Goal: Transaction & Acquisition: Purchase product/service

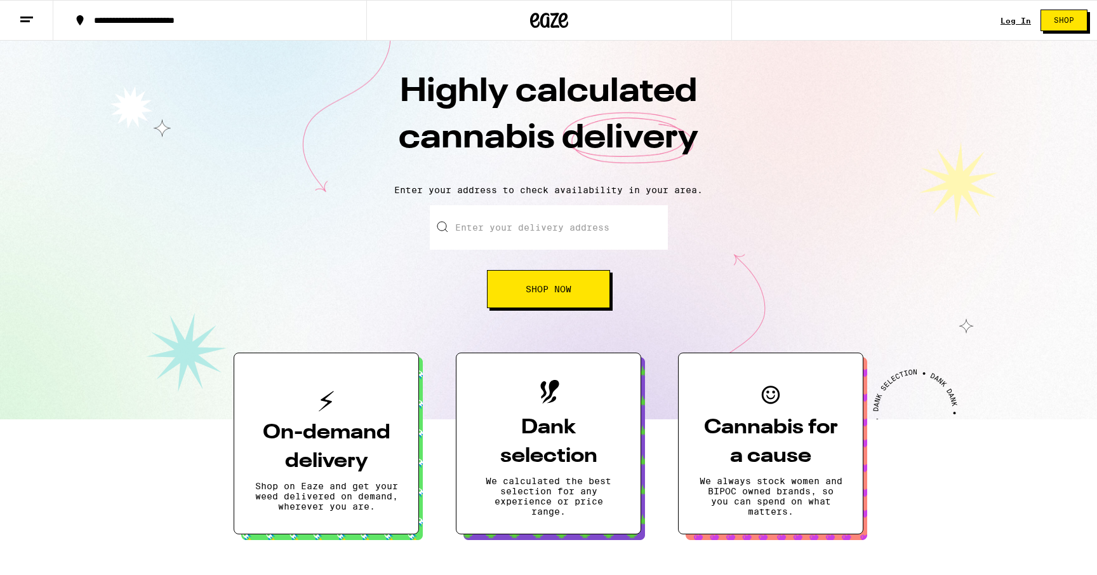
click at [530, 224] on input "Enter your delivery address" at bounding box center [549, 227] width 238 height 44
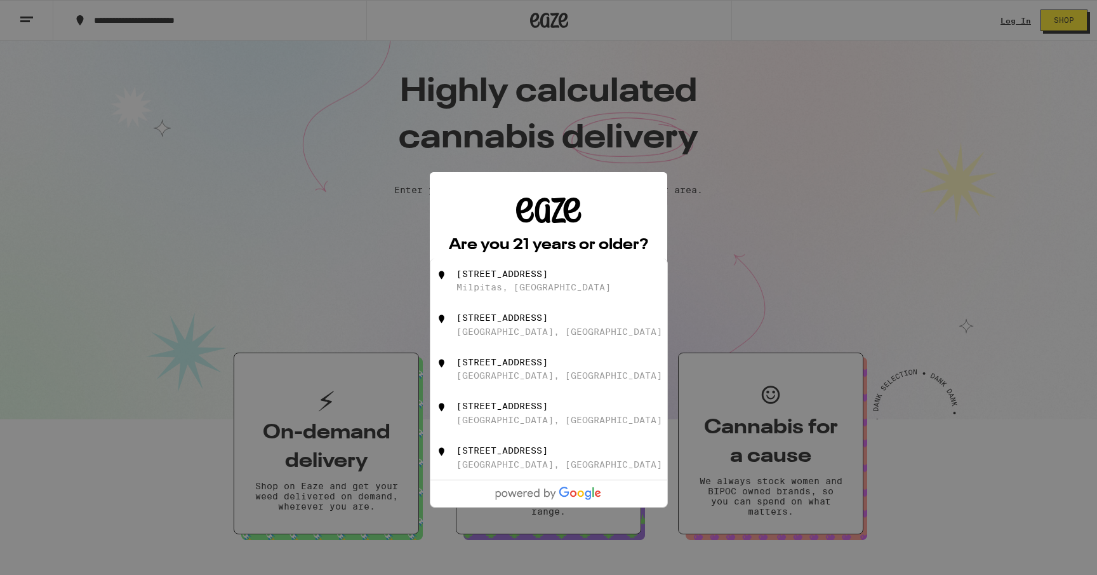
click at [532, 278] on div "[STREET_ADDRESS]" at bounding box center [502, 274] width 91 height 10
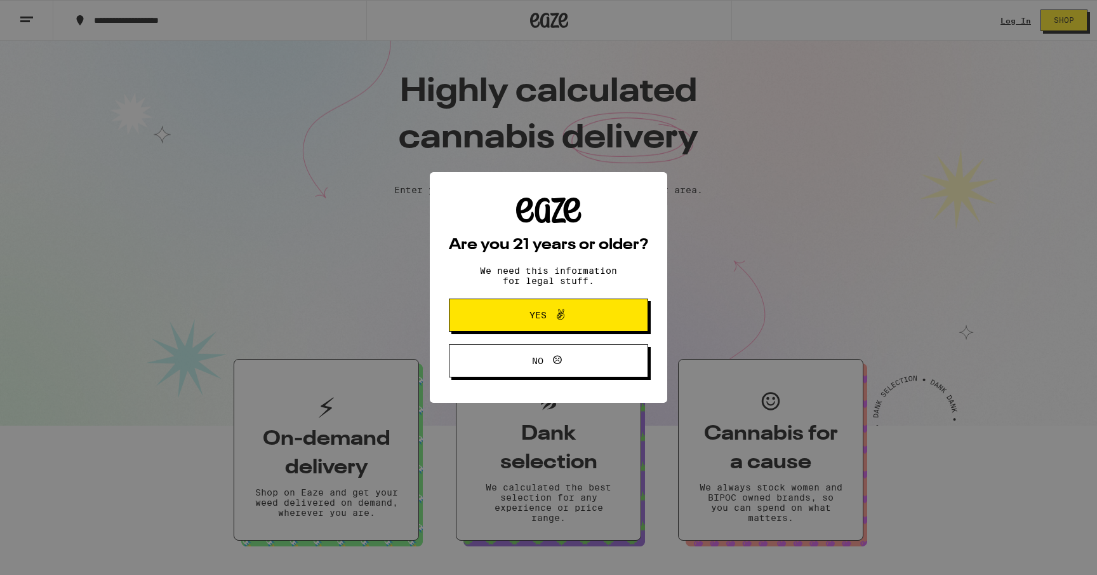
type input "[STREET_ADDRESS]"
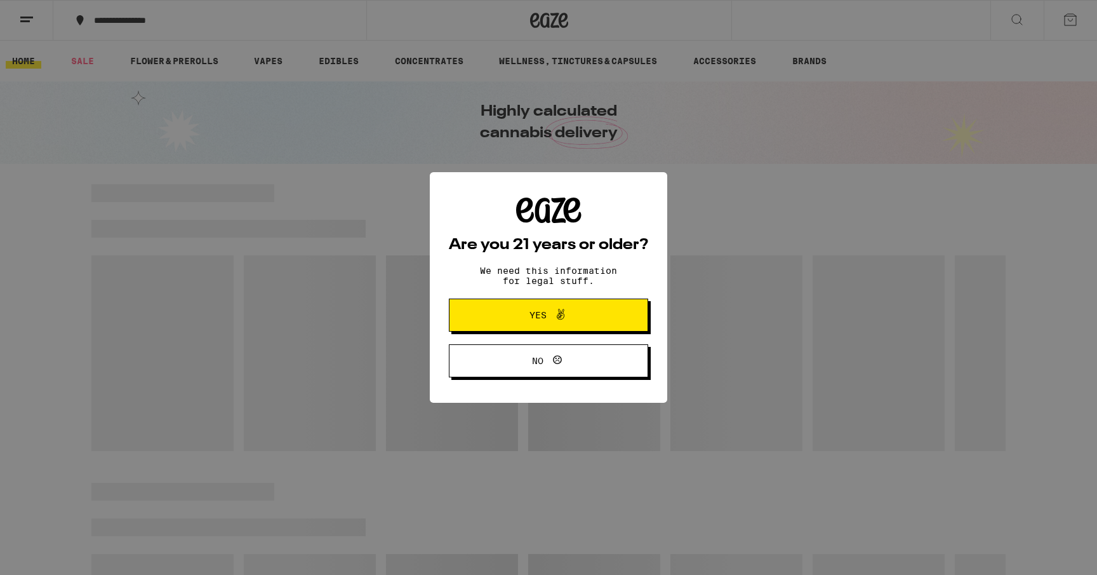
click at [585, 304] on button "Yes" at bounding box center [548, 314] width 199 height 33
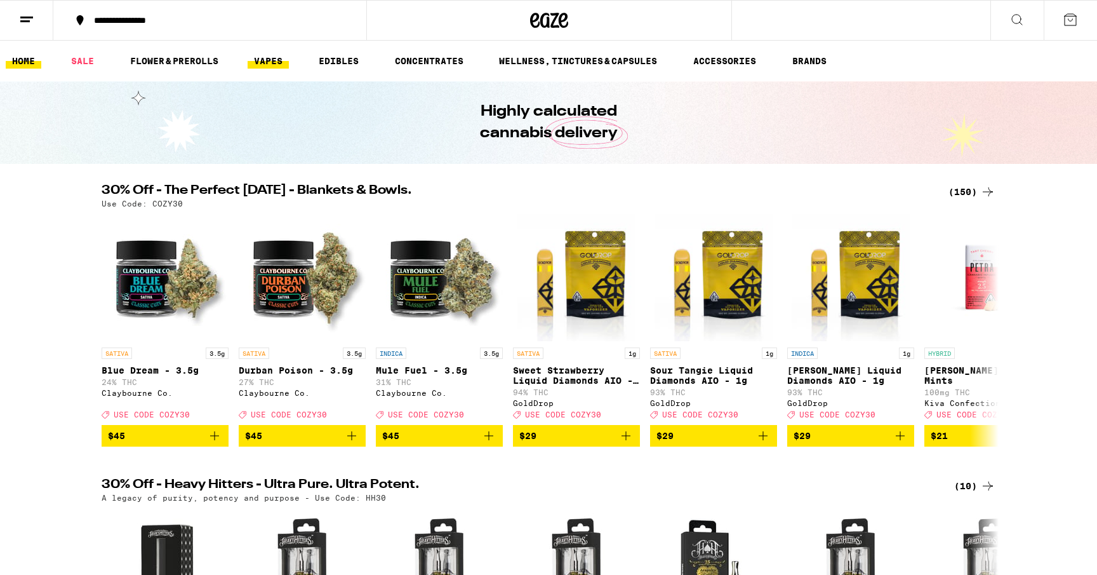
click at [278, 62] on link "VAPES" at bounding box center [268, 60] width 41 height 15
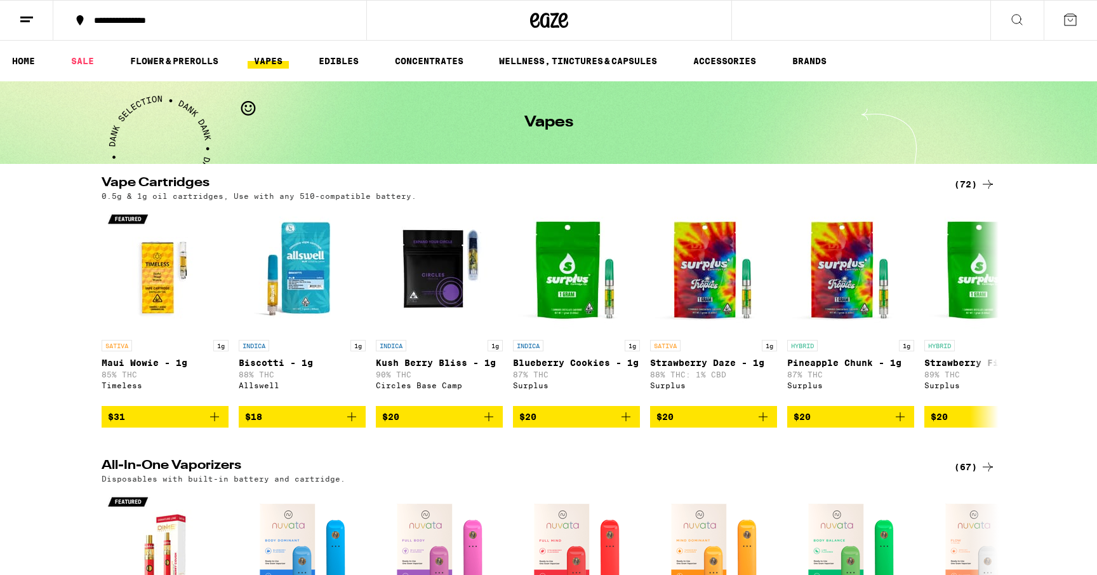
click at [1013, 12] on icon at bounding box center [1017, 19] width 15 height 15
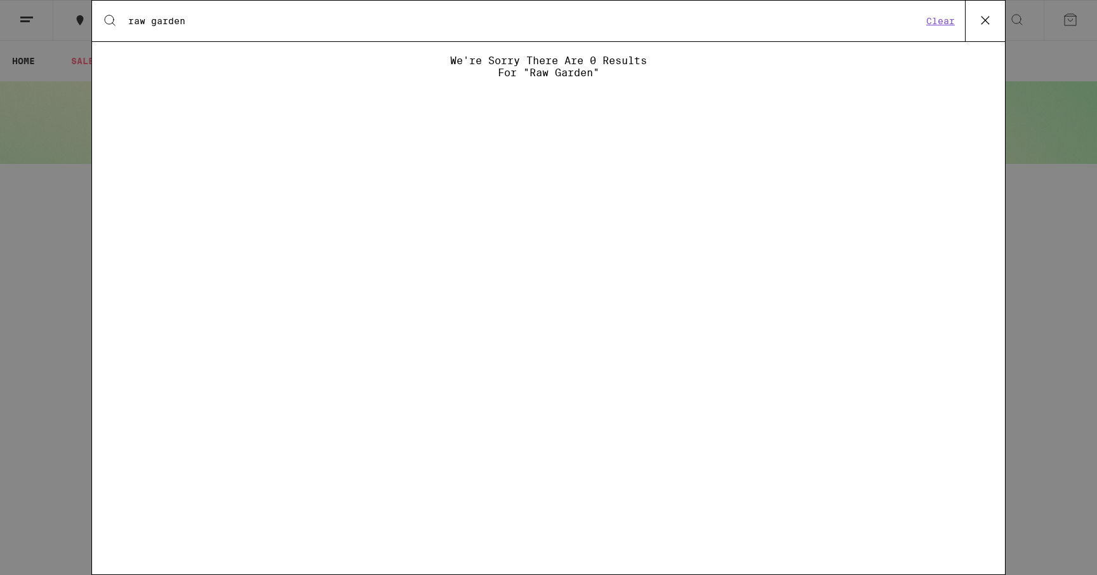
type input "raw garden"
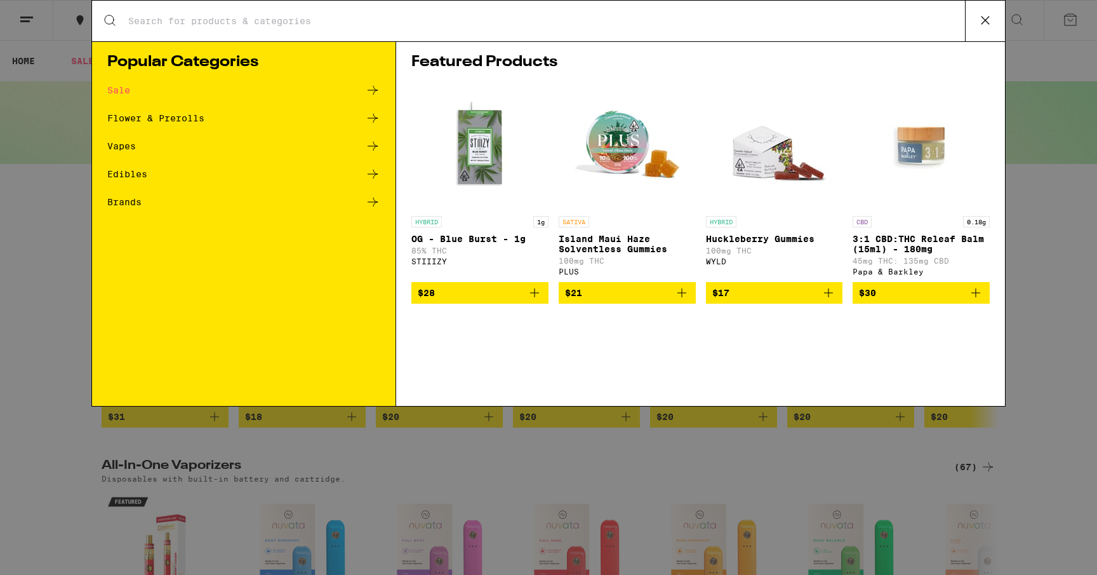
click at [1051, 273] on div "Search for Products Popular Categories Sale Flower & Prerolls Vapes Edibles Bra…" at bounding box center [548, 287] width 1097 height 575
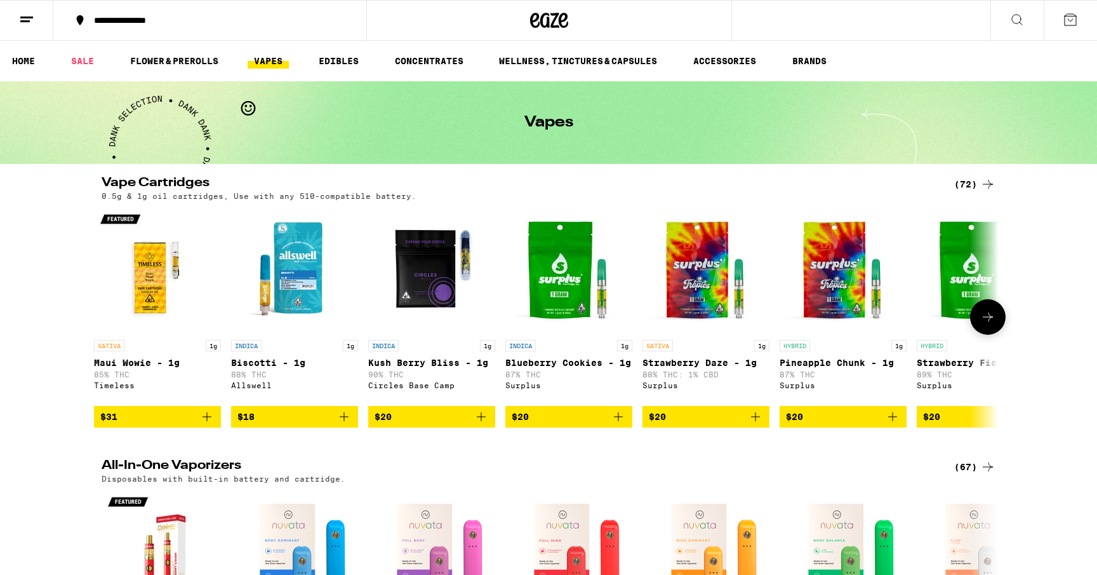
scroll to position [0, 4]
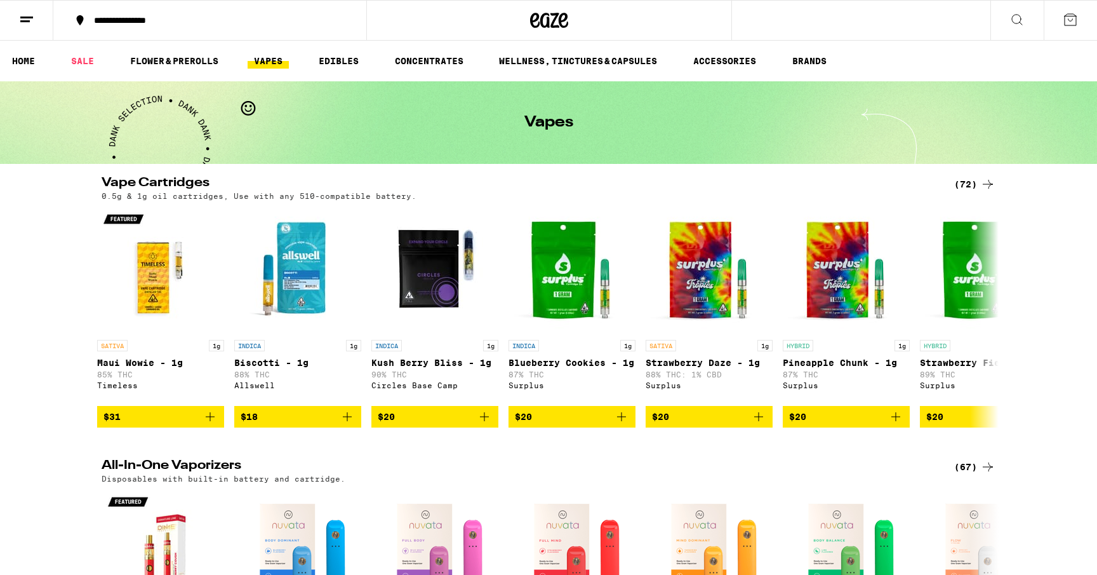
click at [970, 187] on div "(72)" at bounding box center [975, 184] width 41 height 15
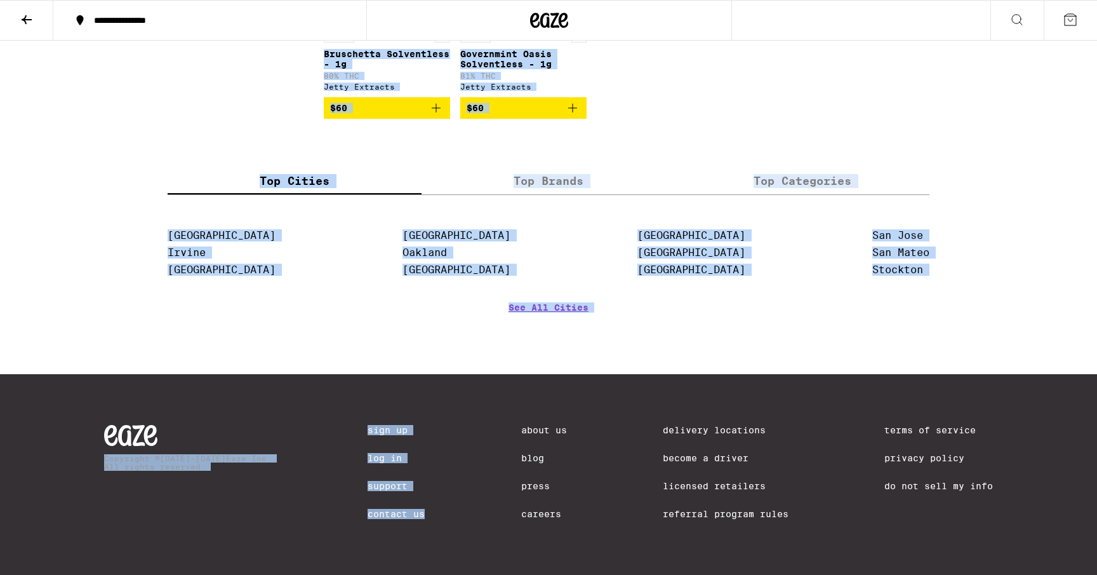
scroll to position [3667, 0]
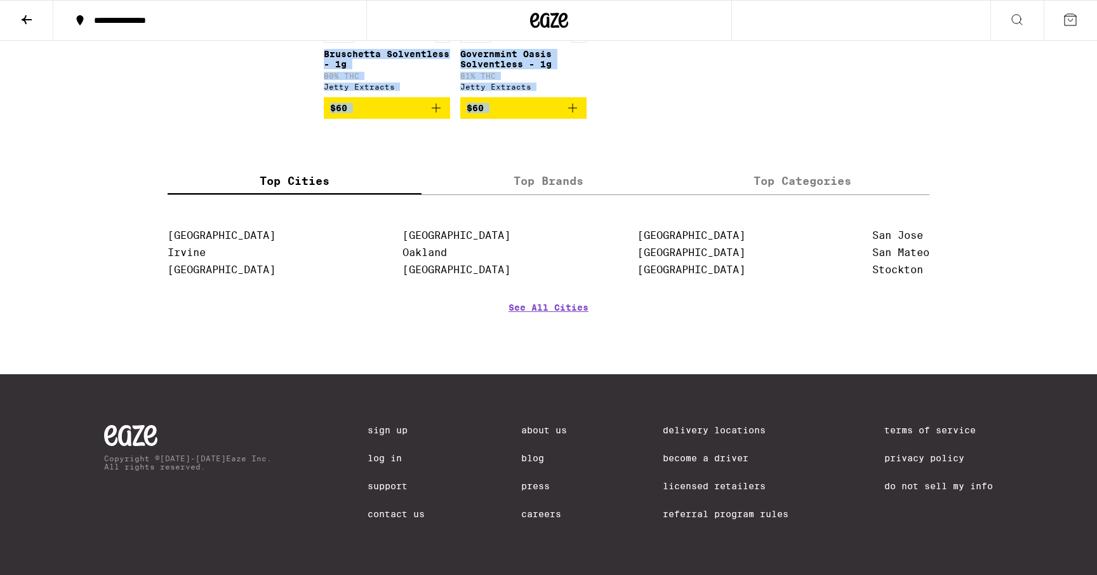
drag, startPoint x: 326, startPoint y: 151, endPoint x: 647, endPoint y: 126, distance: 322.3
copy div "Showing 72 results Featured Featured Price: Low to High Price: High to Low SATI…"
